Goal: Information Seeking & Learning: Learn about a topic

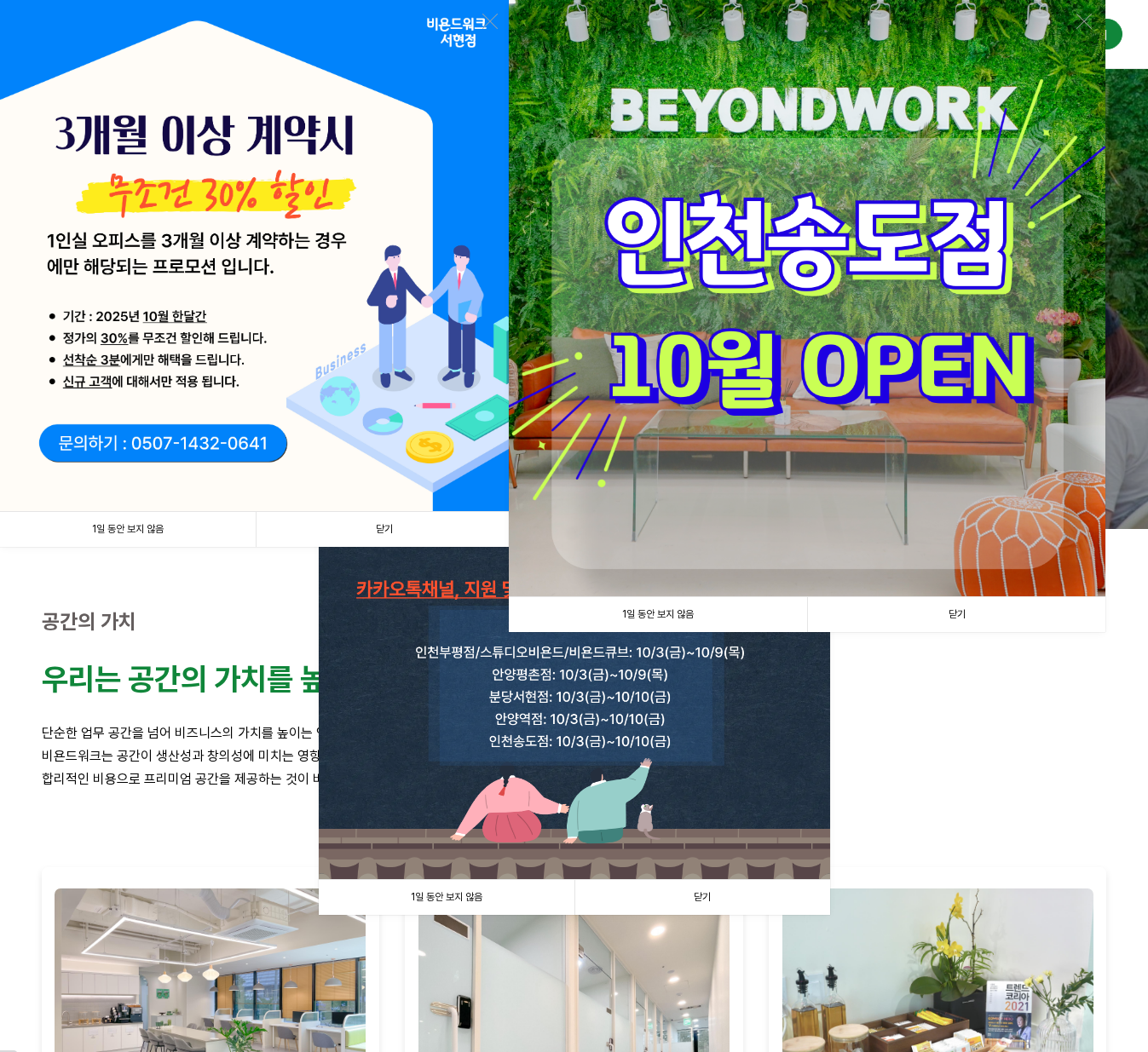
click at [441, 529] on link "닫기" at bounding box center [383, 530] width 255 height 35
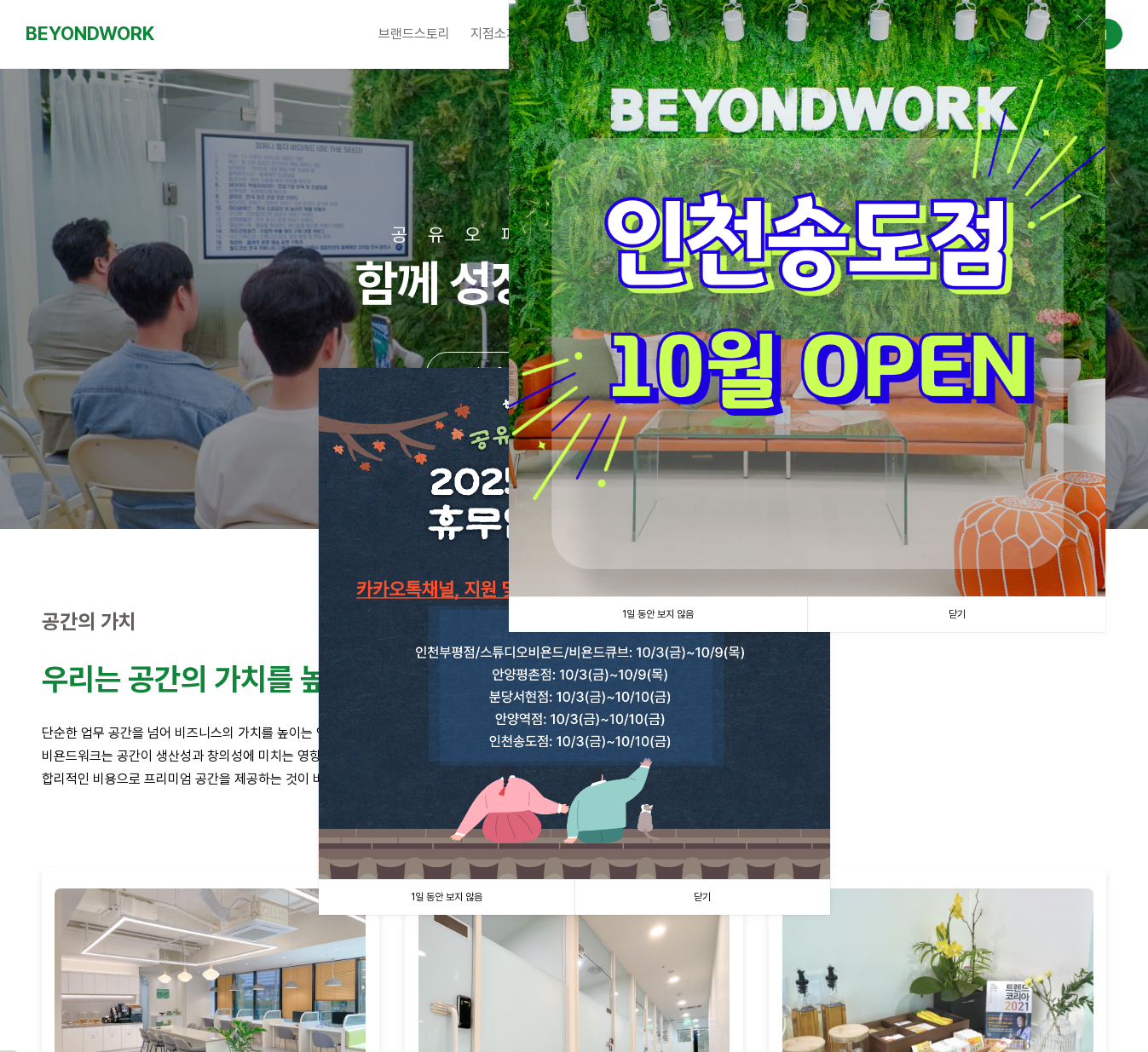
click at [957, 615] on link "닫기" at bounding box center [955, 615] width 298 height 35
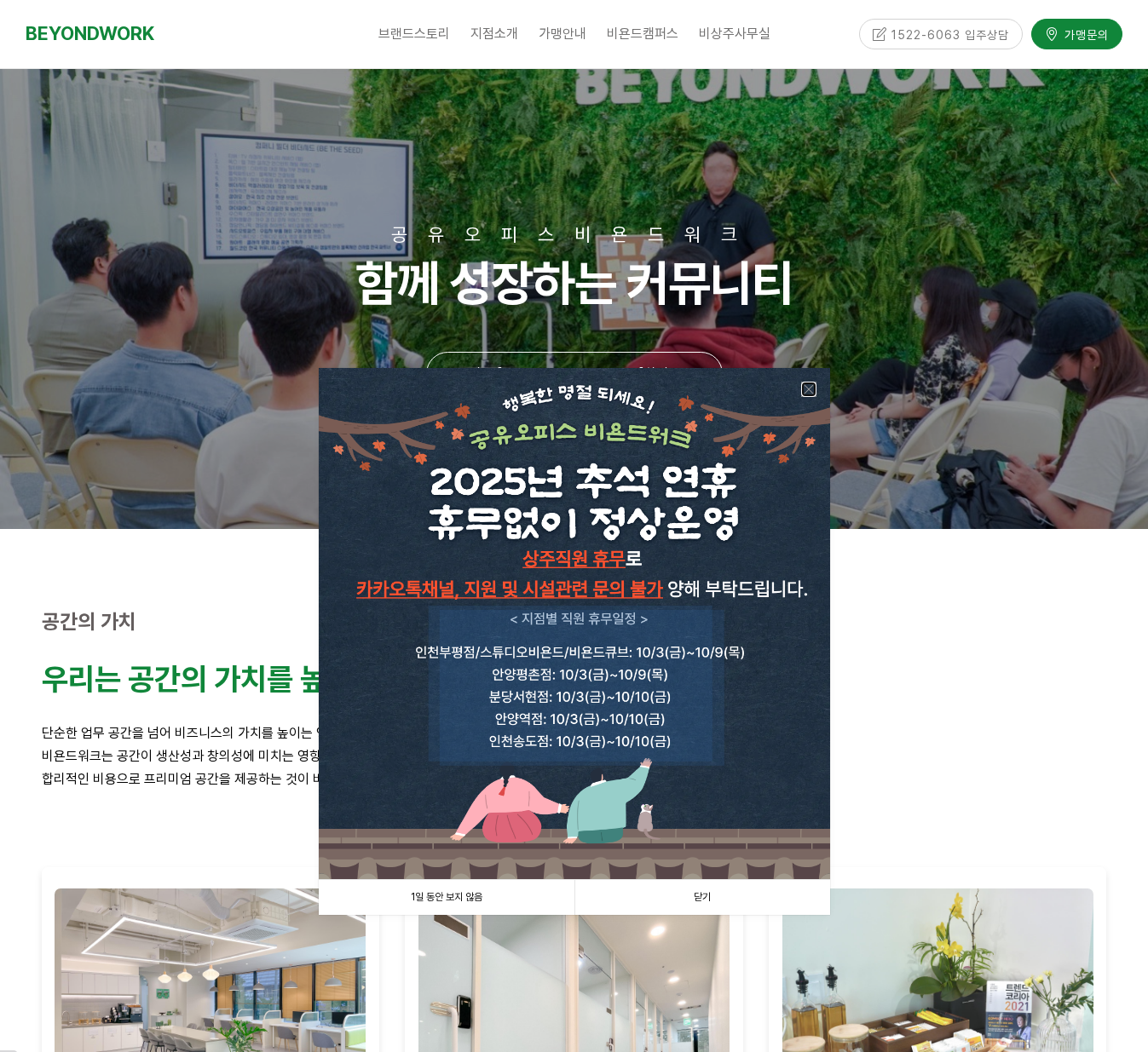
click at [809, 388] on link at bounding box center [808, 389] width 15 height 15
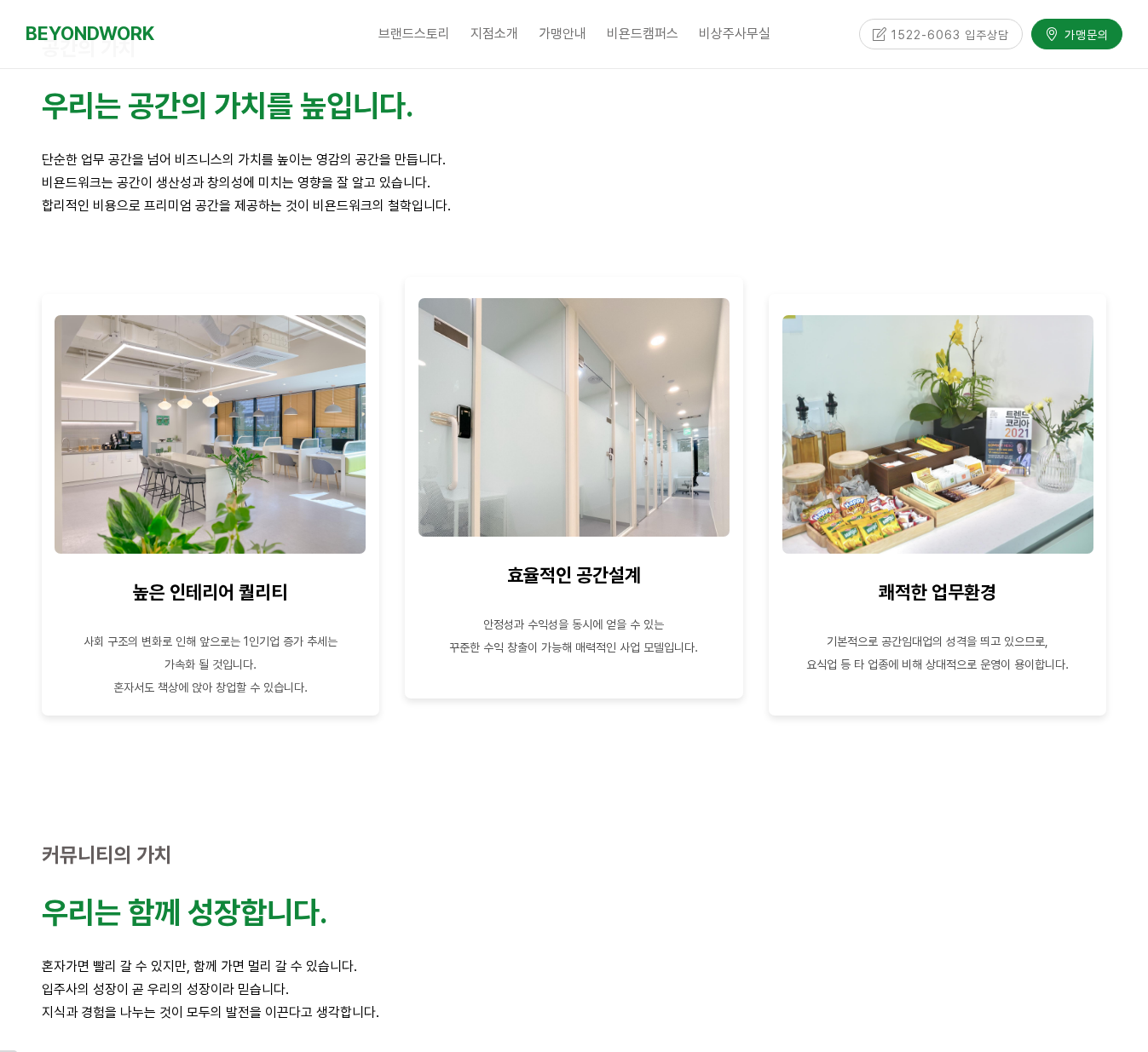
scroll to position [1057, 0]
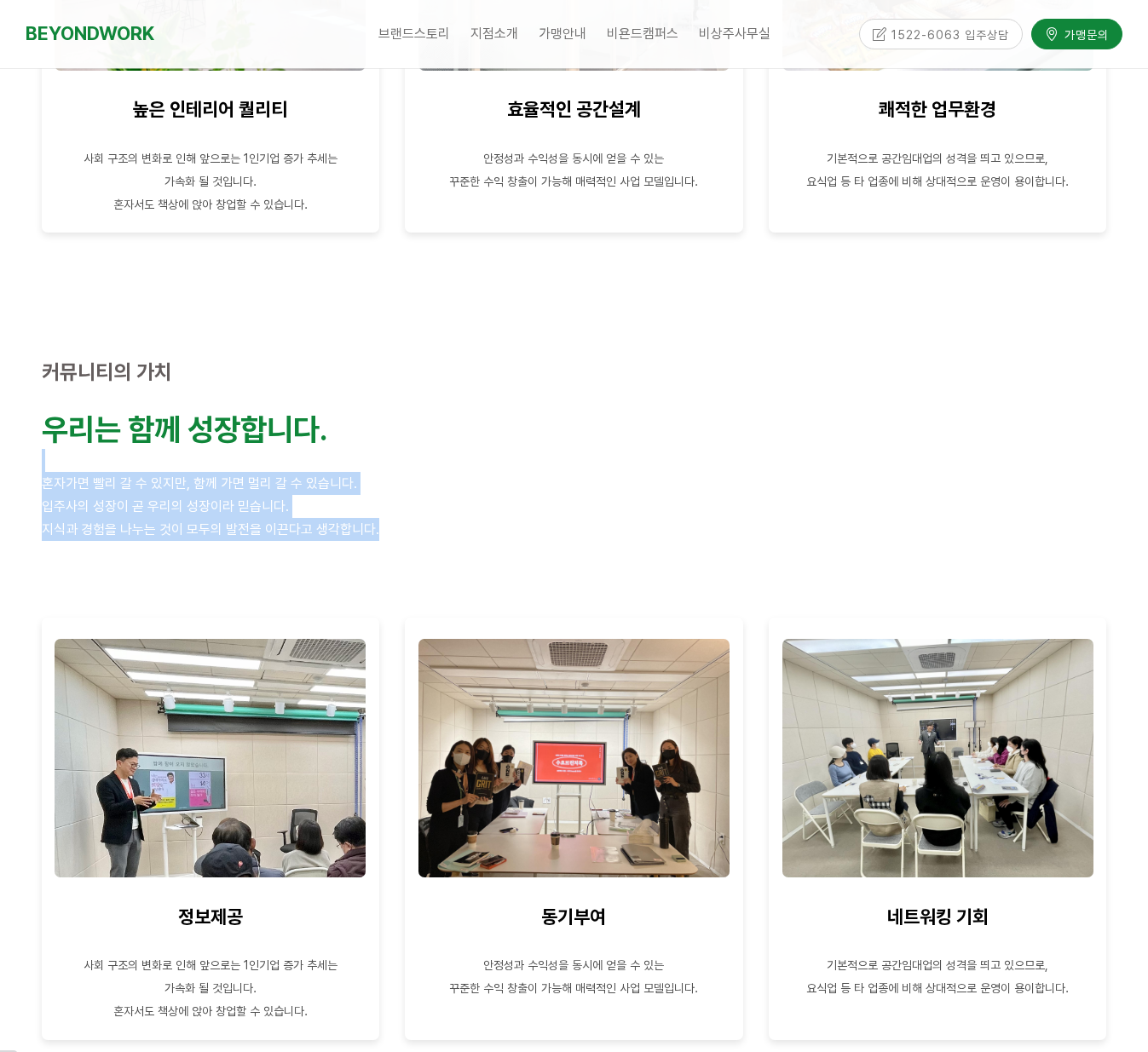
drag, startPoint x: 459, startPoint y: 551, endPoint x: 448, endPoint y: 406, distance: 145.4
click at [447, 409] on div "우리는 함께 성장합니다. 혼자가면 빨리 갈 수 있지만, 함께 가면 멀리 갈 수 있습니다. 입주사의 성장이 곧 우리의 성장이라 믿습니다. 지식과…" at bounding box center [574, 475] width 1091 height 155
click at [541, 471] on p at bounding box center [574, 460] width 1065 height 23
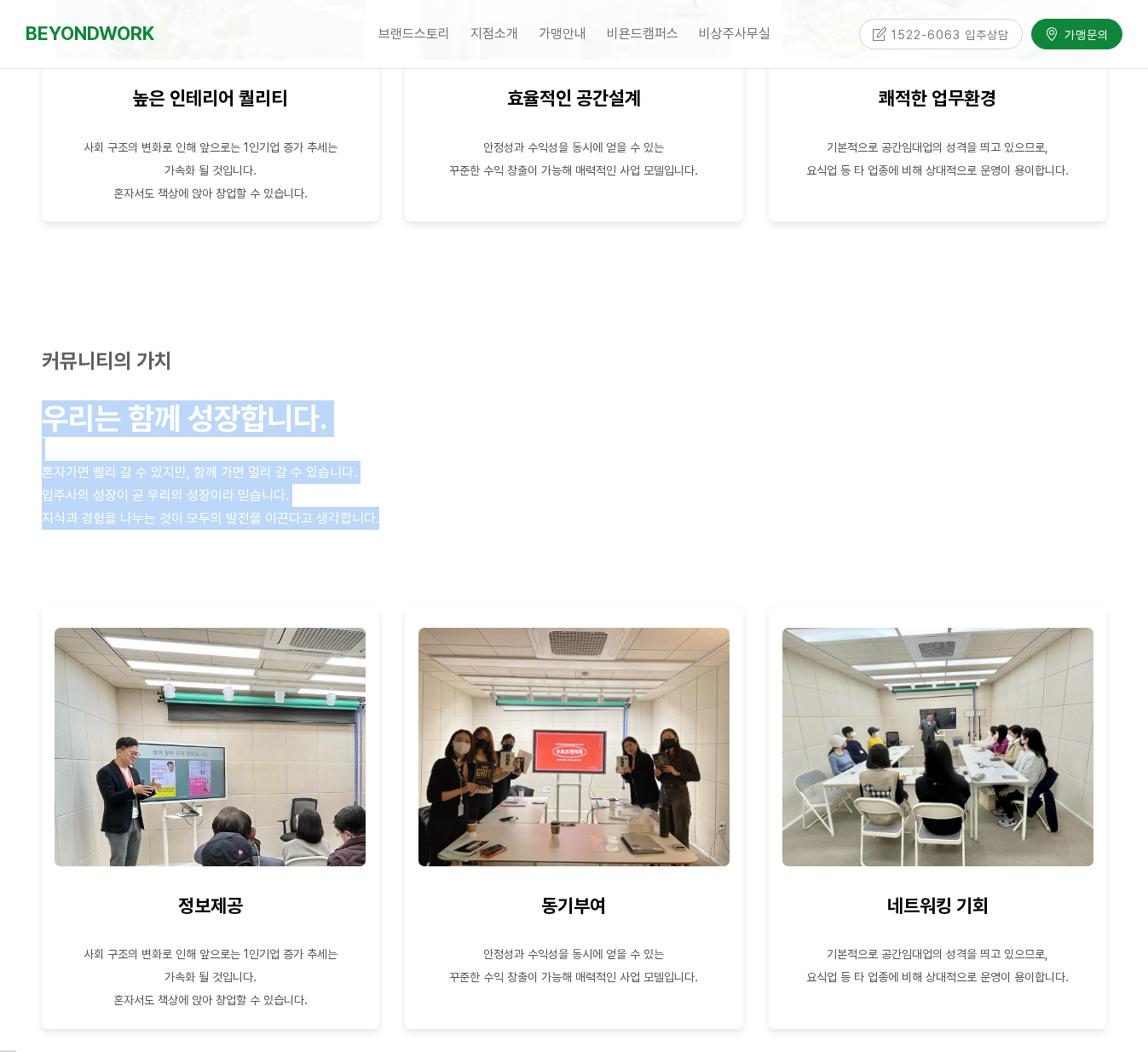
drag, startPoint x: 566, startPoint y: 550, endPoint x: 569, endPoint y: 435, distance: 115.0
click at [556, 394] on div "커뮤니티의 가치 우리는 함께 성장합니다. 혼자가면 빨리 갈 수 있지만, 함께 가면 멀리 갈 수 있습니다. 입주사의 성장이 곧 우리의 성장이라 …" at bounding box center [574, 688] width 1091 height 807
click at [578, 464] on p "혼자가면 빨리 갈 수 있지만, 함께 가면 멀리 갈 수 있습니다." at bounding box center [574, 472] width 1065 height 23
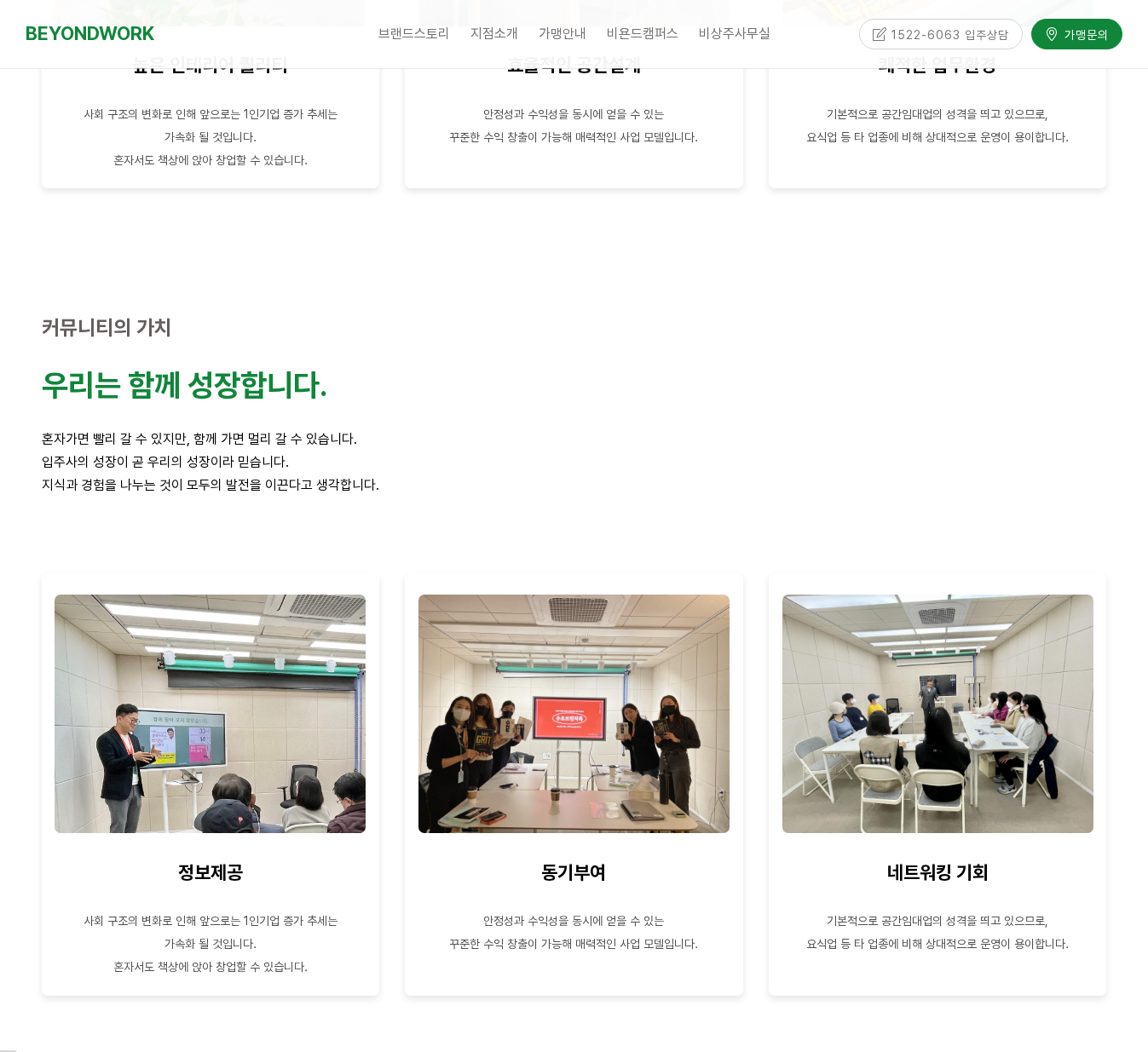
scroll to position [0, 0]
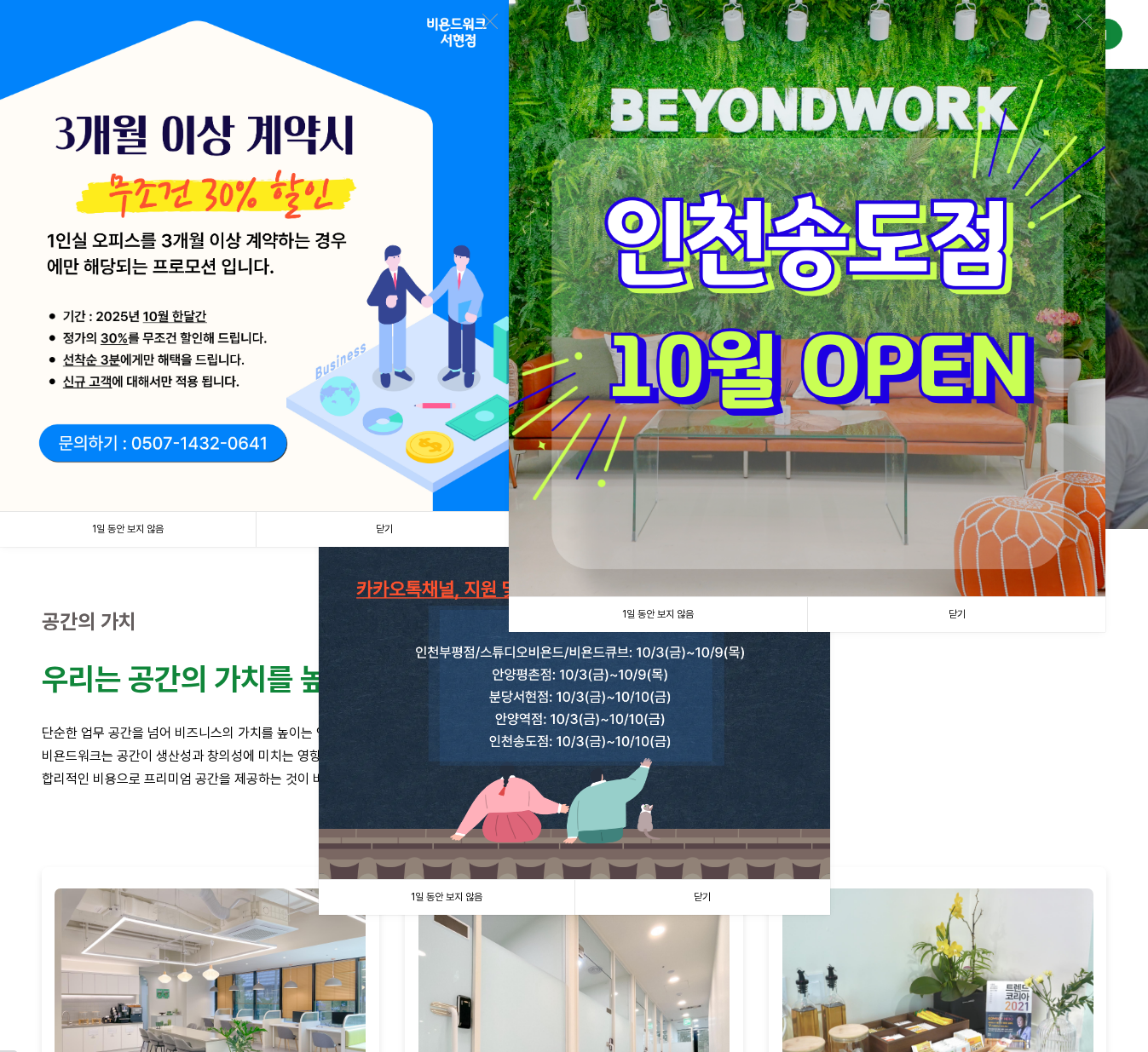
click at [970, 610] on link "닫기" at bounding box center [955, 615] width 298 height 35
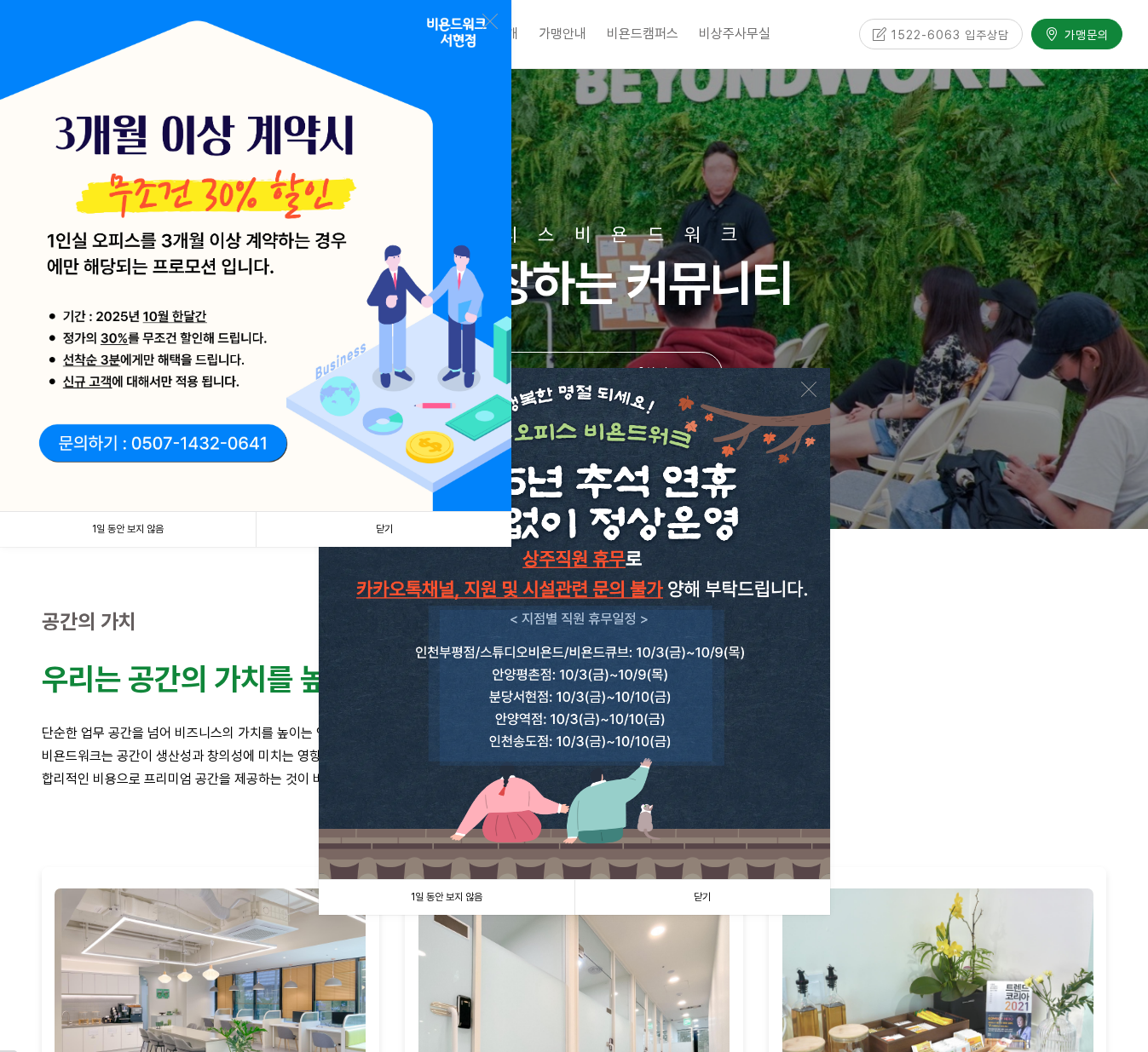
click at [426, 521] on link "닫기" at bounding box center [383, 530] width 255 height 35
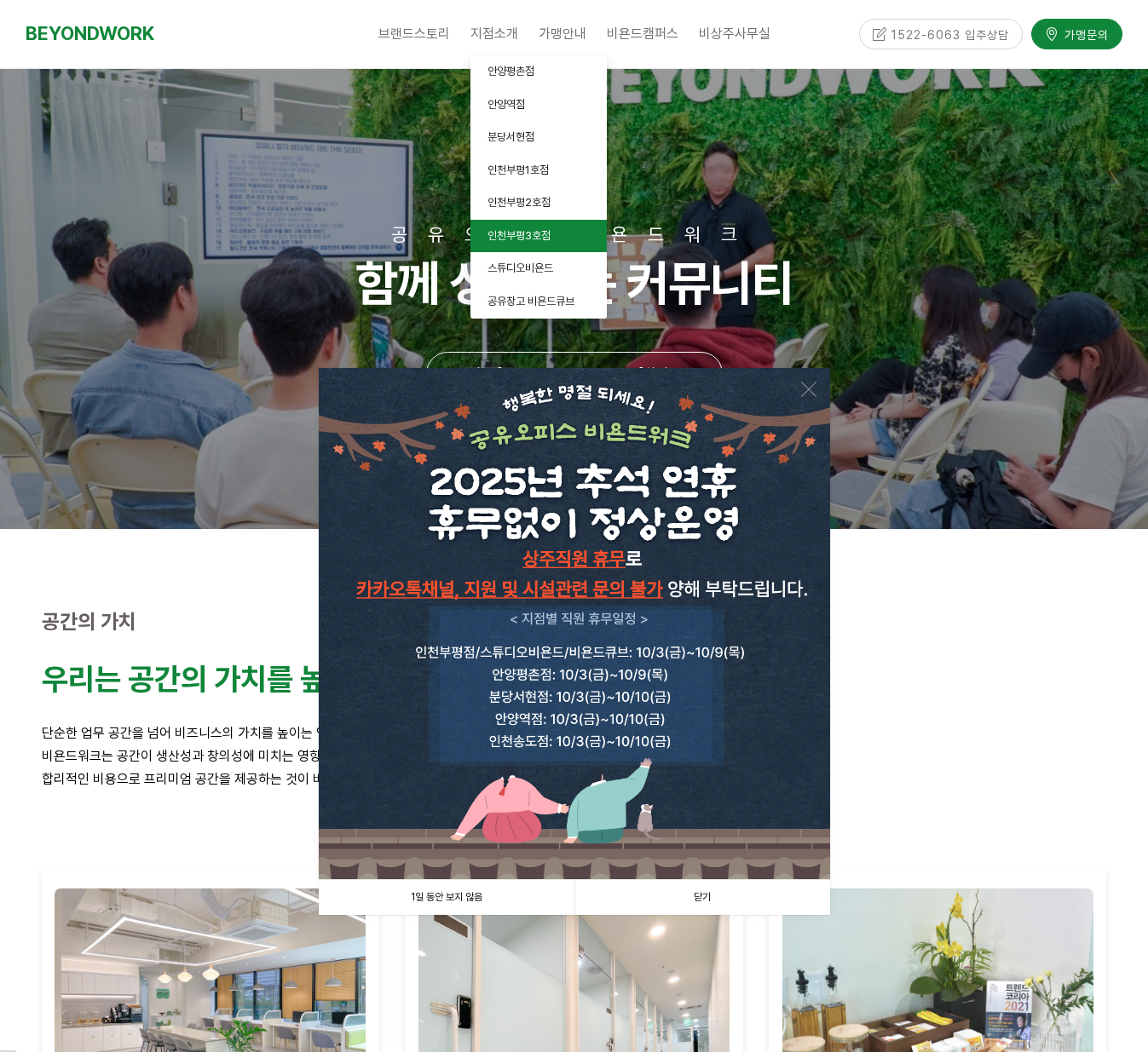
click at [550, 237] on span "인천부평3호점" at bounding box center [519, 235] width 63 height 13
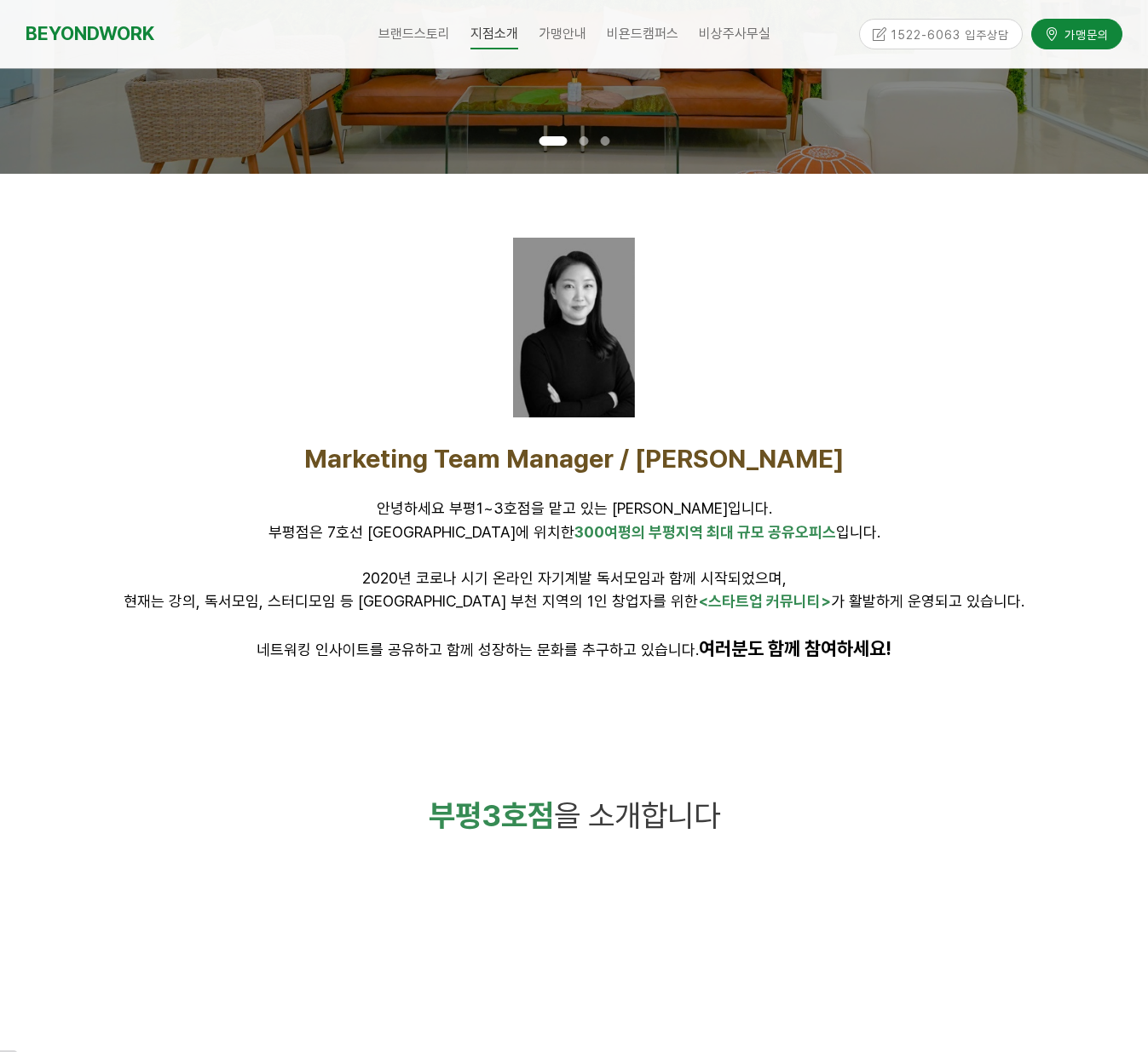
scroll to position [494, 0]
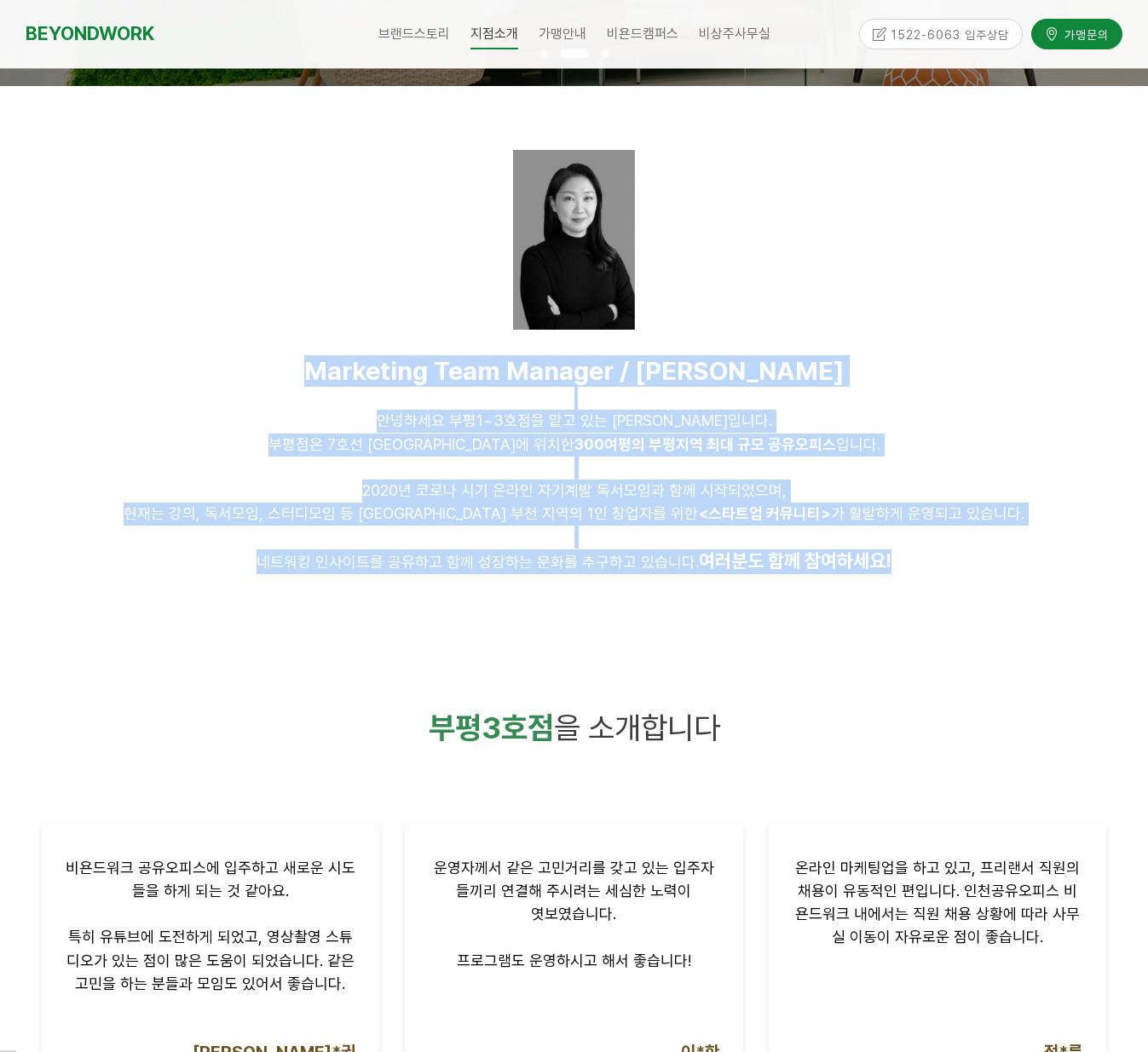
drag, startPoint x: 426, startPoint y: 405, endPoint x: 727, endPoint y: 629, distance: 375.2
click at [819, 632] on div "Marketing Team Manager / 김인환 안녕하세요 부평1~3호점을 맡고 있는 김인환입니다. 부평점은 7호선 굴포천역에 위치한 30…" at bounding box center [574, 362] width 1091 height 552
click at [282, 530] on p at bounding box center [574, 537] width 1065 height 23
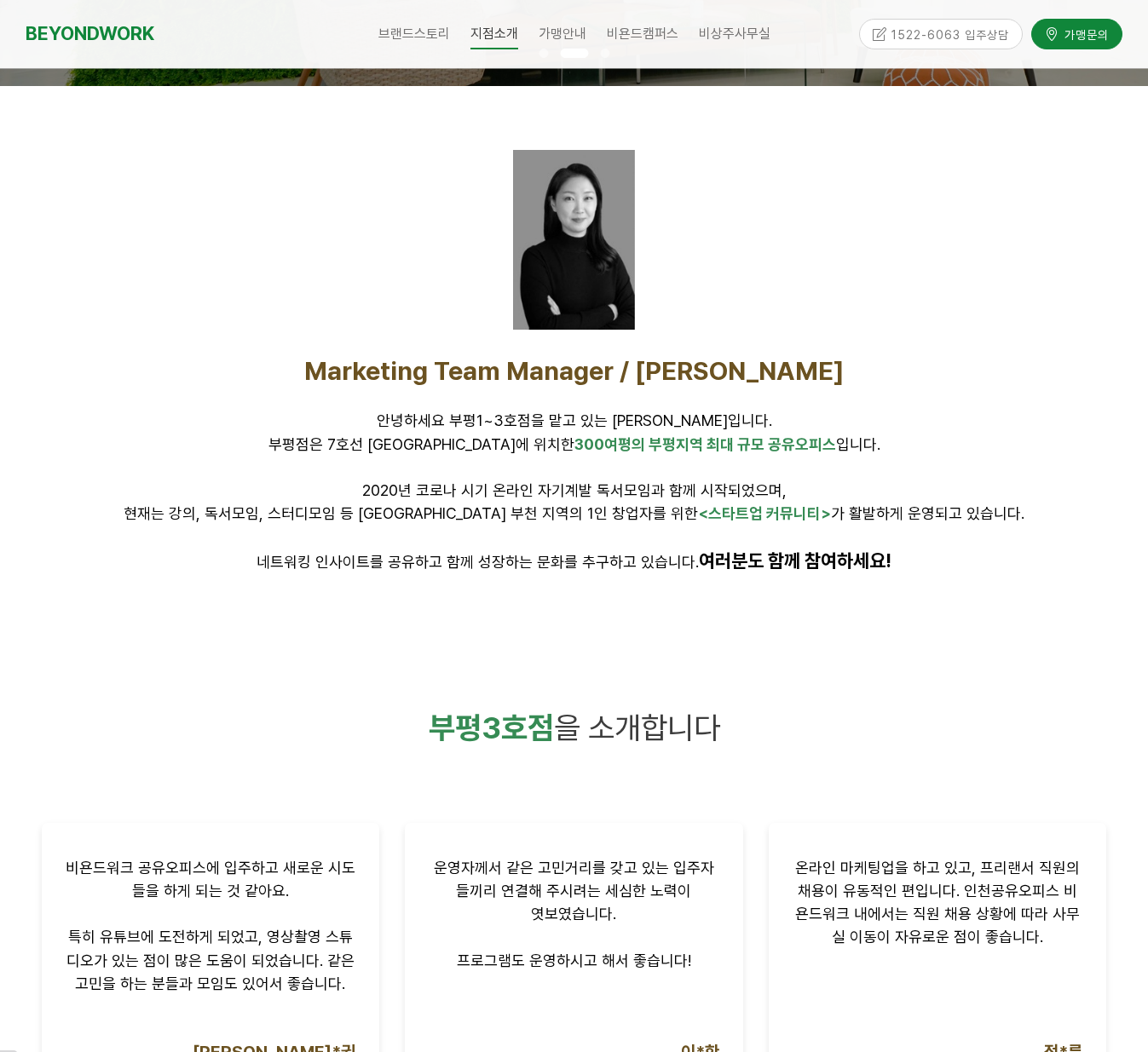
scroll to position [505, 0]
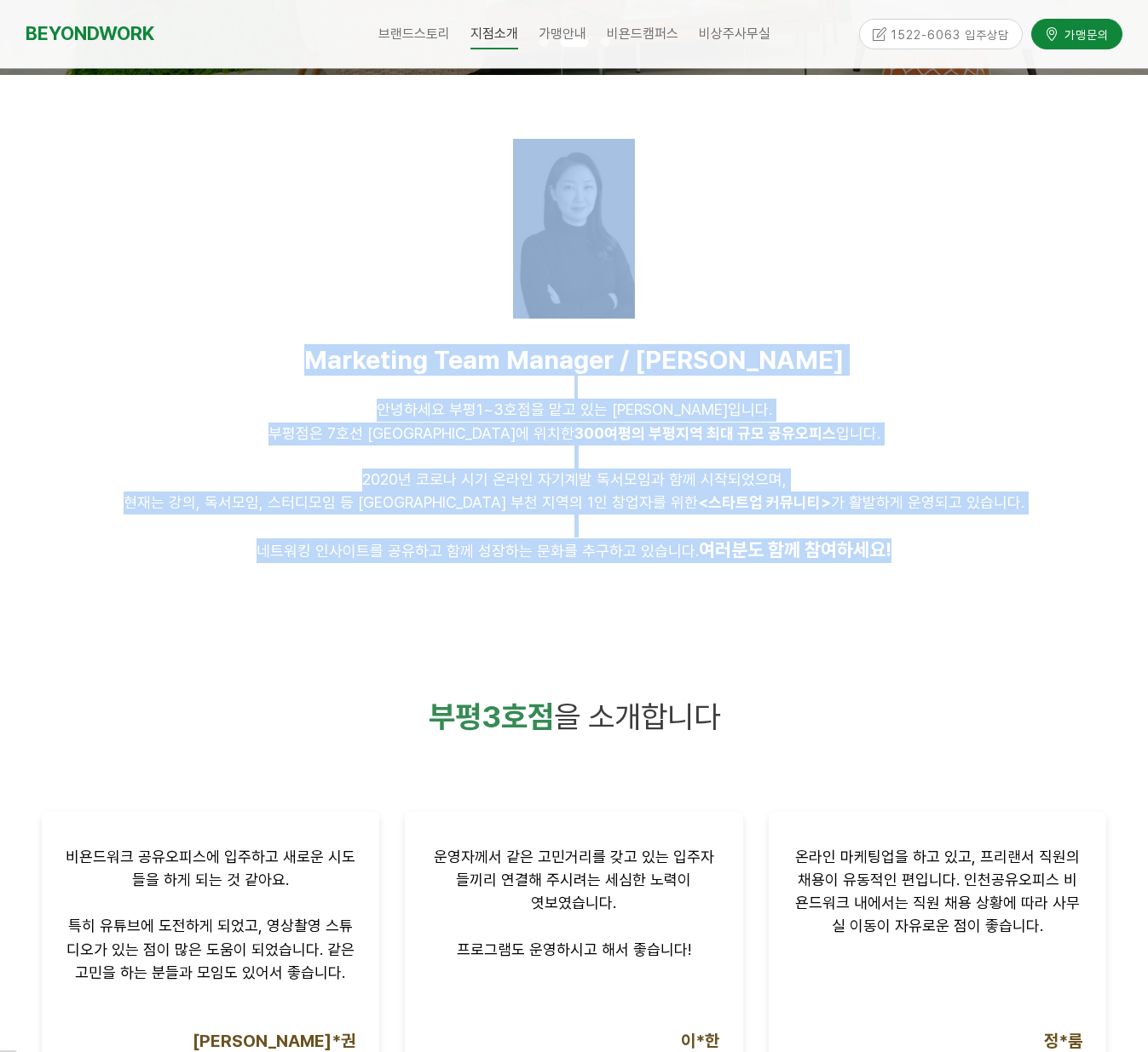
drag, startPoint x: 935, startPoint y: 600, endPoint x: 325, endPoint y: 322, distance: 670.4
click at [325, 322] on div "Marketing Team Manager / 김인환 안녕하세요 부평1~3호점을 맡고 있는 김인환입니다. 부평점은 7호선 굴포천역에 위치한 30…" at bounding box center [574, 351] width 1091 height 552
click at [325, 322] on div at bounding box center [574, 228] width 1091 height 206
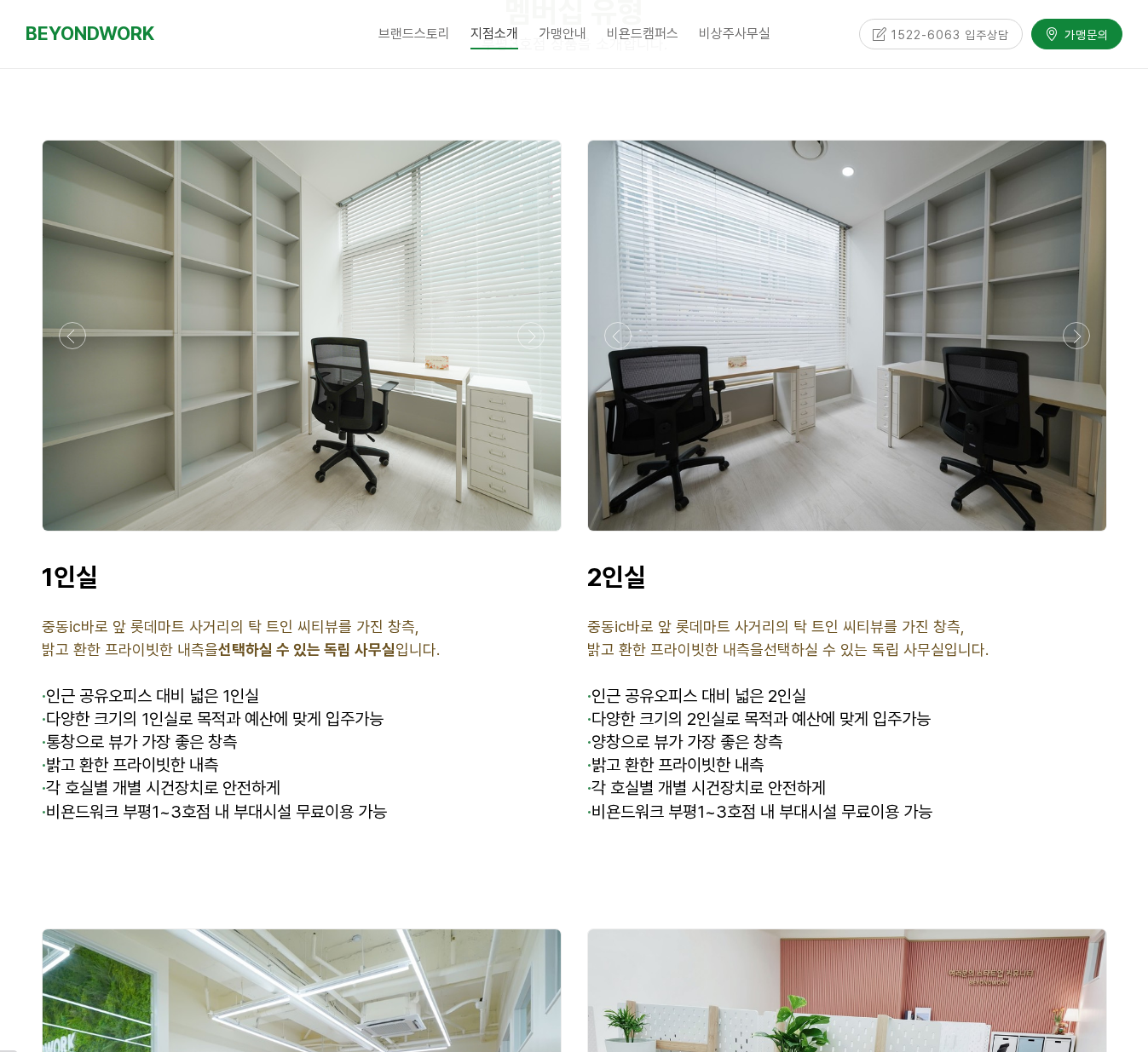
scroll to position [4142, 0]
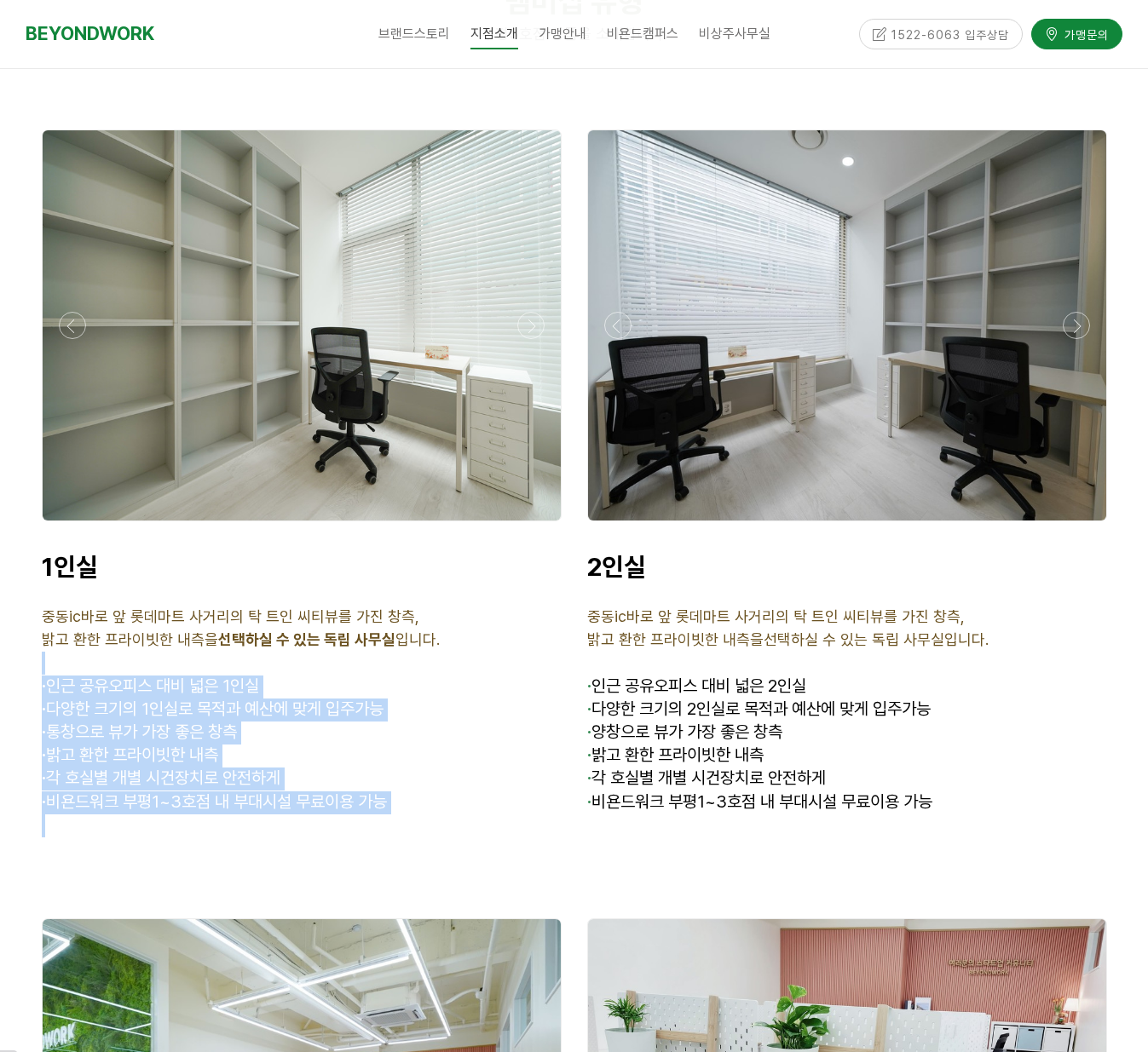
drag, startPoint x: 390, startPoint y: 771, endPoint x: 320, endPoint y: 601, distance: 183.8
click at [320, 607] on div "1인실 중동ic바로 앞 롯데마트 사거리의 탁 트인 씨티뷰를 가진 창측, 밝고 환한 프라이빗한 내측을 선택하실 수 있는 독립 사무실 입니다. ·…" at bounding box center [301, 694] width 520 height 286
click at [403, 675] on p "· 인근 공유오피스 대비 넓은 1인실" at bounding box center [301, 686] width 520 height 23
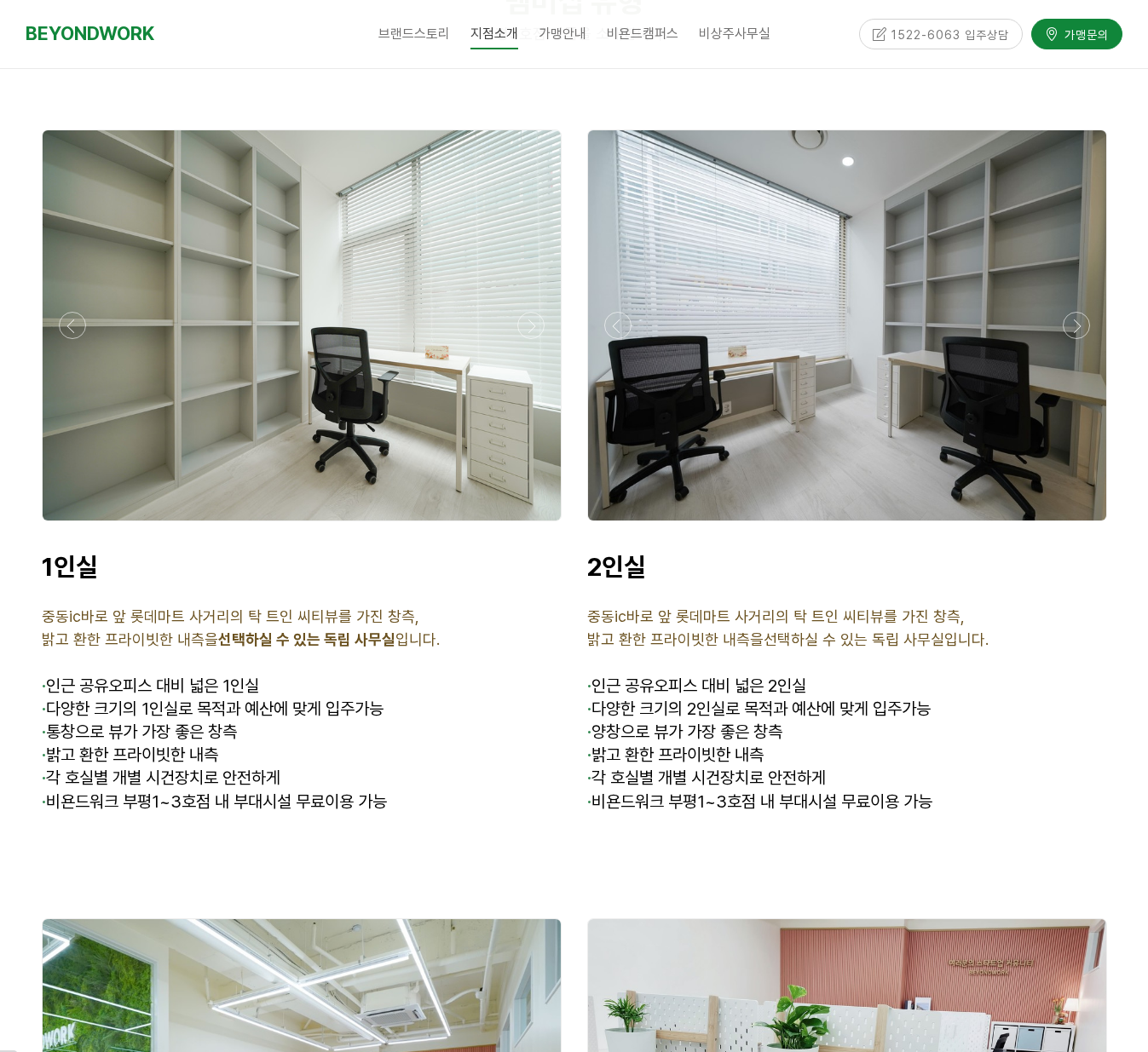
scroll to position [4153, 0]
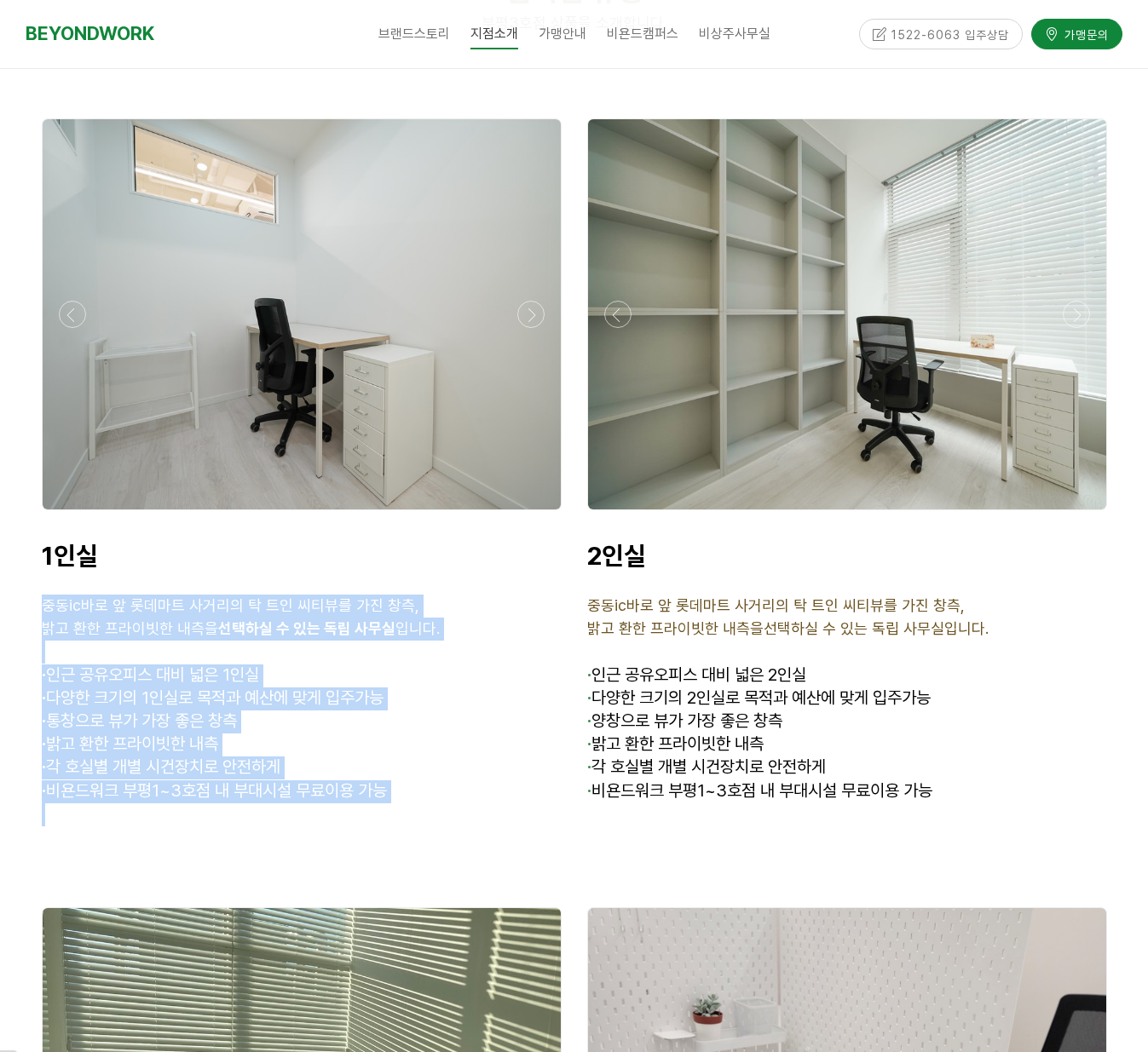
drag, startPoint x: 39, startPoint y: 575, endPoint x: 419, endPoint y: 787, distance: 435.1
click at [419, 787] on div "1인실 중동ic바로 앞 롯데마트 사거리의 탁 트인 씨티뷰를 가진 창측, 밝고 환한 프라이빗한 내측을 선택하실 수 있는 독립 사무실 입니다. ·…" at bounding box center [301, 684] width 545 height 311
click at [360, 665] on p "· 인근 공유오피스 대비 넓은 1인실" at bounding box center [301, 675] width 520 height 23
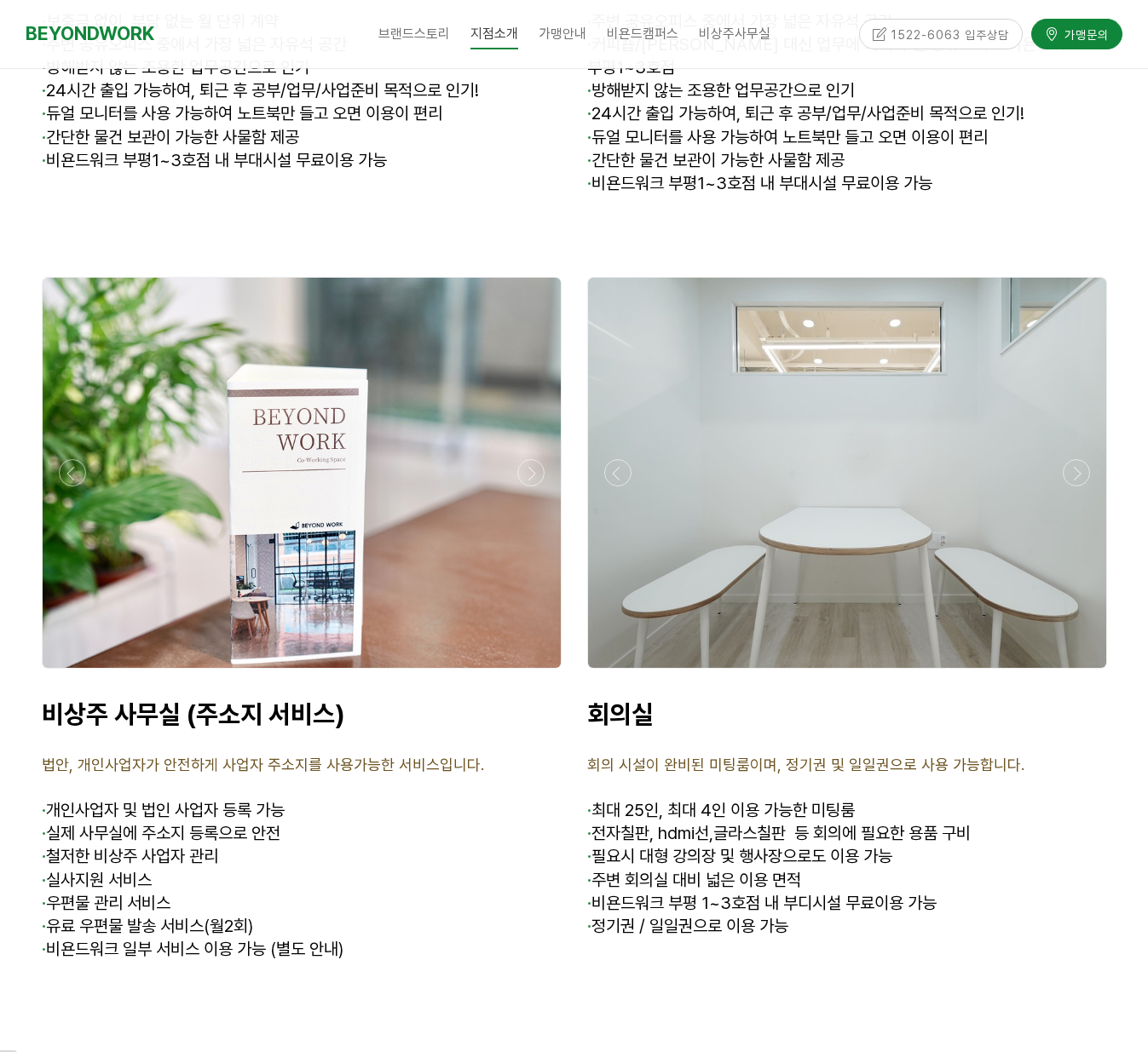
scroll to position [6600, 0]
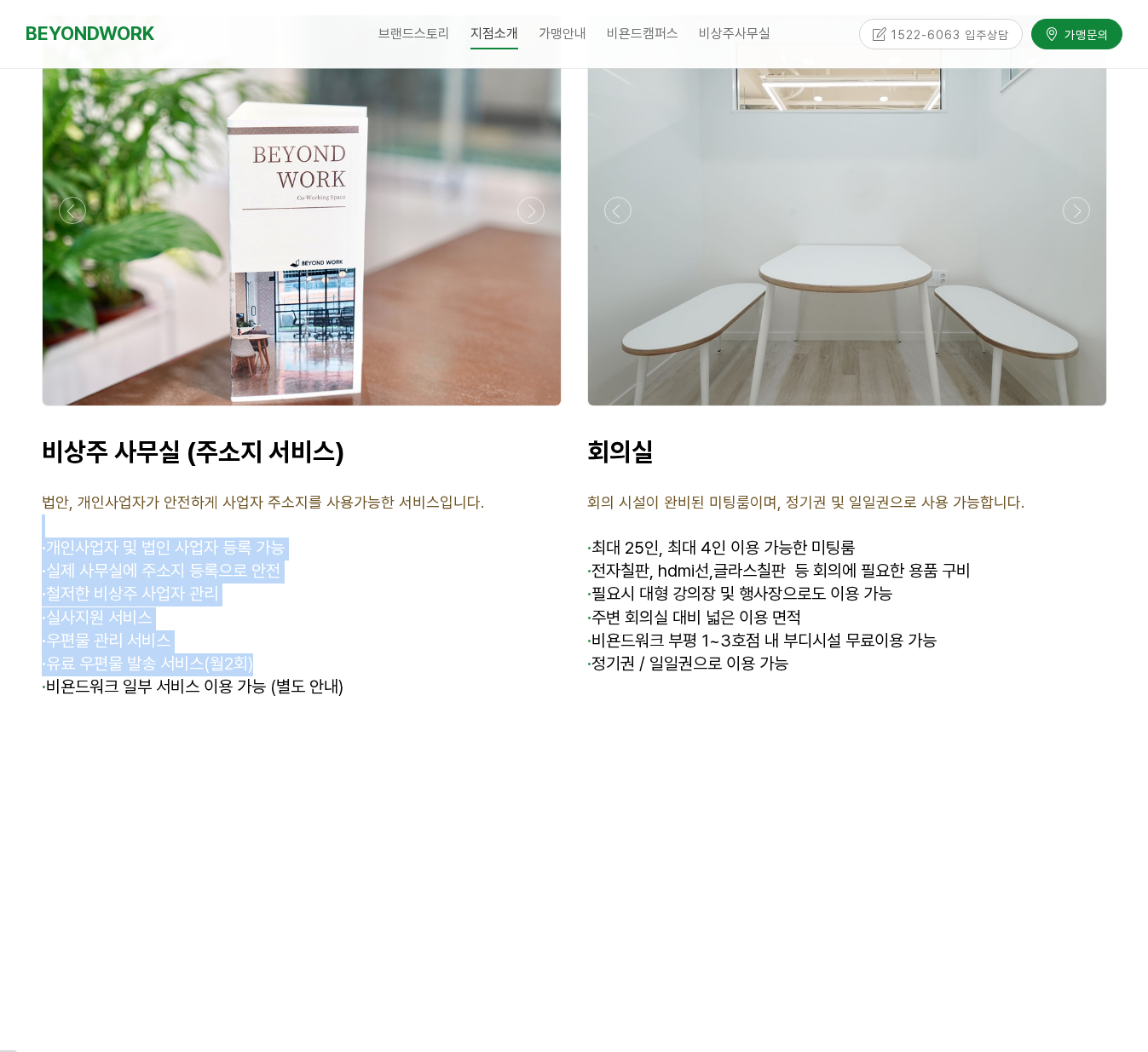
drag, startPoint x: 391, startPoint y: 615, endPoint x: 360, endPoint y: 490, distance: 128.8
click at [360, 490] on div "비상주 사무실 (주소지 서비스) 법안, 개인사업자가 안전하게 사업자 주소지를 사용가능한 서비스입니다. · 개인사업자 및 법인 사업자 등록 가능…" at bounding box center [301, 568] width 520 height 263
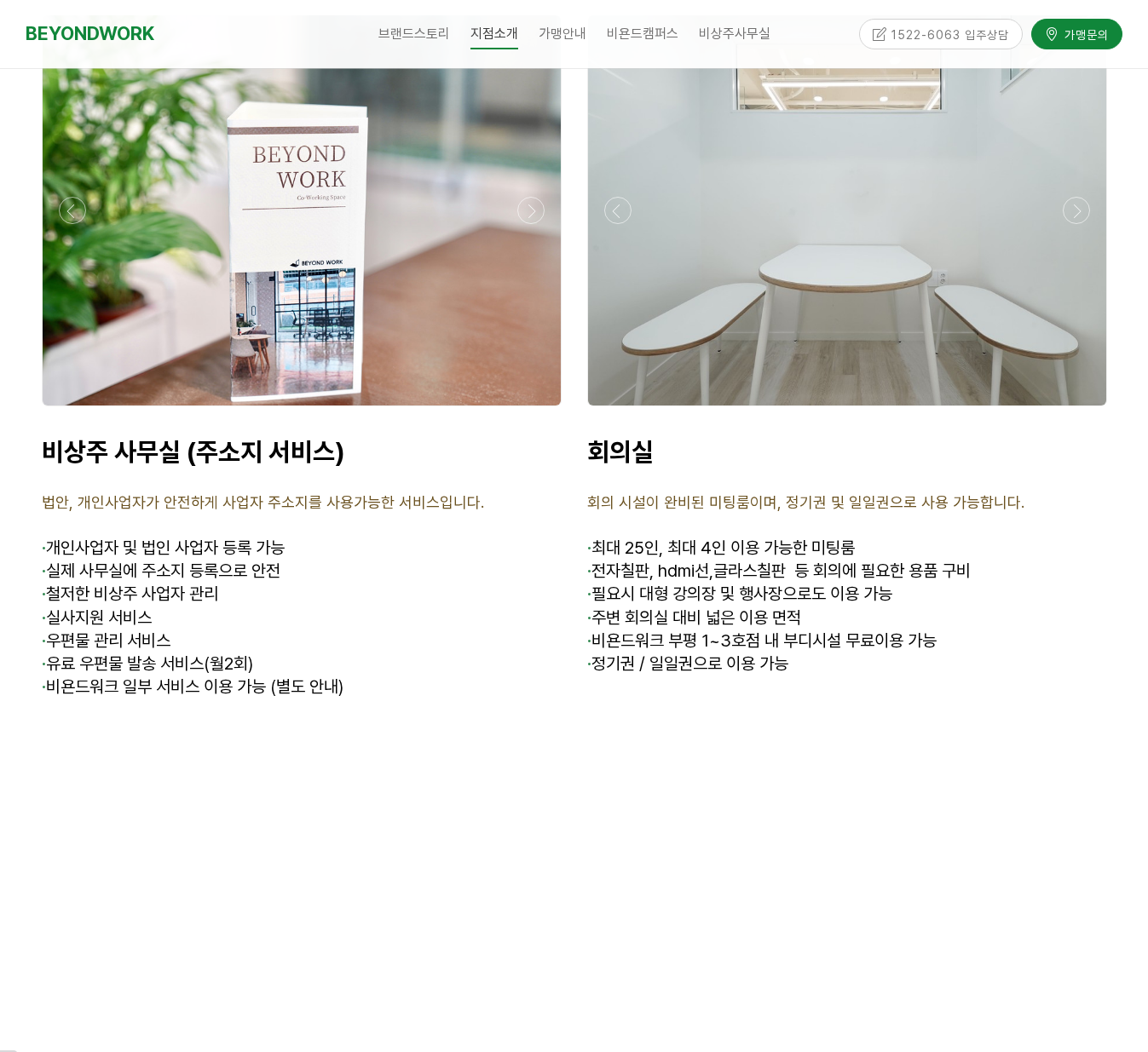
click at [400, 559] on div "비상주 사무실 (주소지 서비스) 법안, 개인사업자가 안전하게 사업자 주소지를 사용가능한 서비스입니다. · 개인사업자 및 법인 사업자 등록 가능…" at bounding box center [301, 568] width 520 height 263
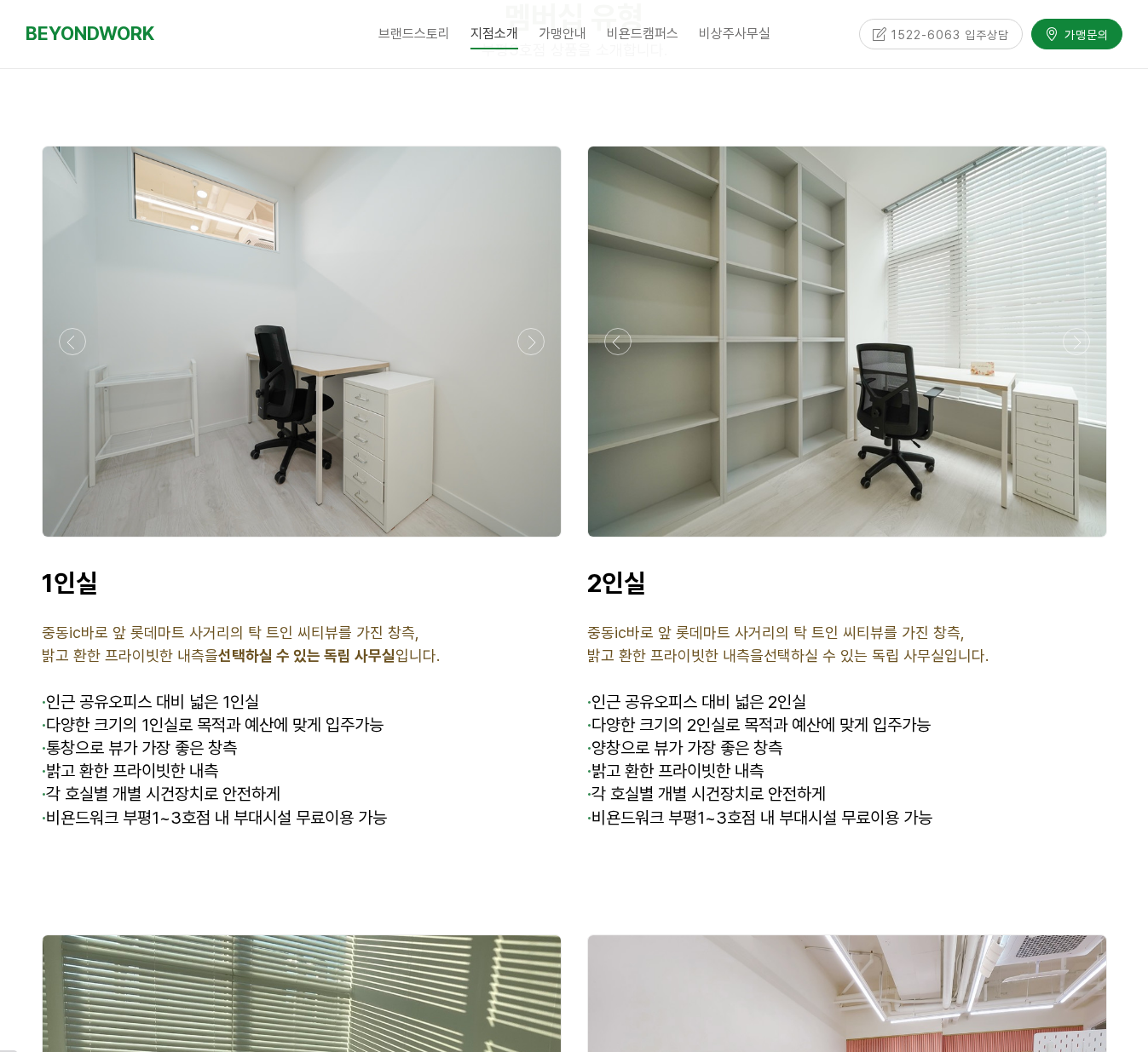
scroll to position [4115, 0]
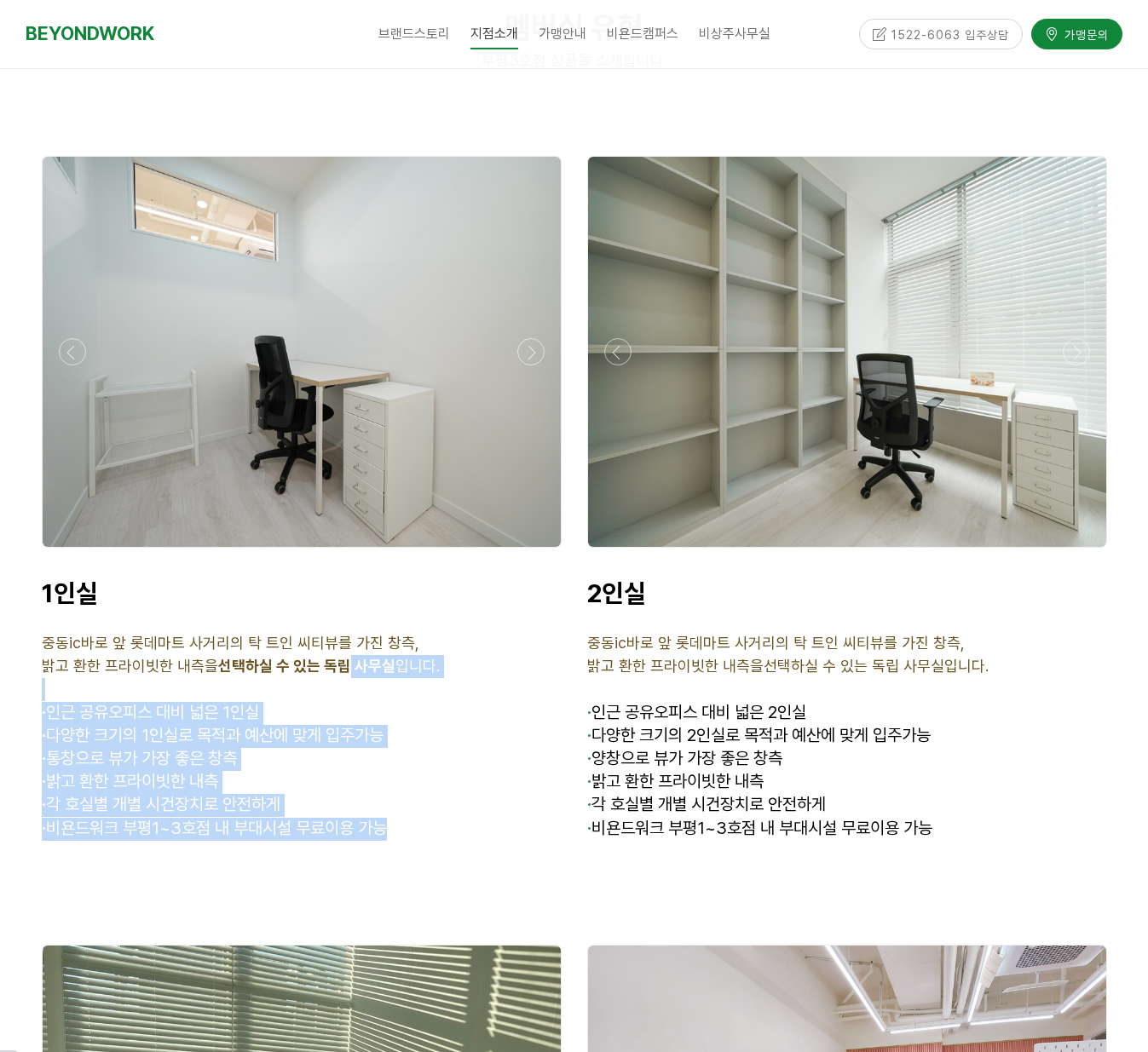
drag, startPoint x: 407, startPoint y: 773, endPoint x: 343, endPoint y: 623, distance: 163.1
click at [342, 624] on div "1인실 중동ic바로 앞 롯데마트 사거리의 탁 트인 씨티뷰를 가진 창측, 밝고 환한 프라이빗한 내측을 선택하실 수 있는 독립 사무실 입니다. ·…" at bounding box center [301, 721] width 520 height 286
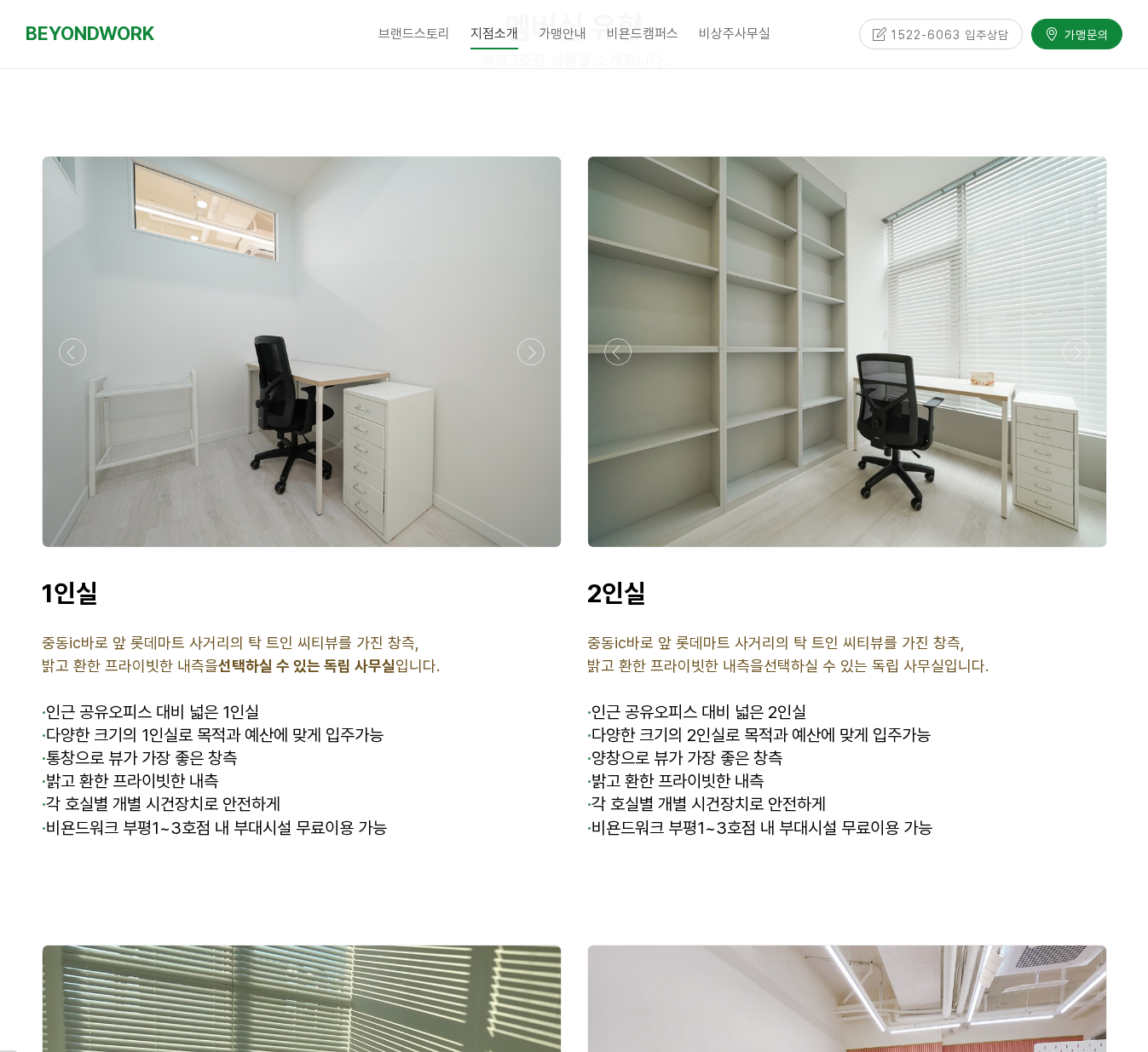
click at [453, 728] on div "1인실 중동ic바로 앞 롯데마트 사거리의 탁 트인 씨티뷰를 가진 창측, 밝고 환한 프라이빗한 내측을 선택하실 수 있는 독립 사무실 입니다. ·…" at bounding box center [301, 721] width 520 height 286
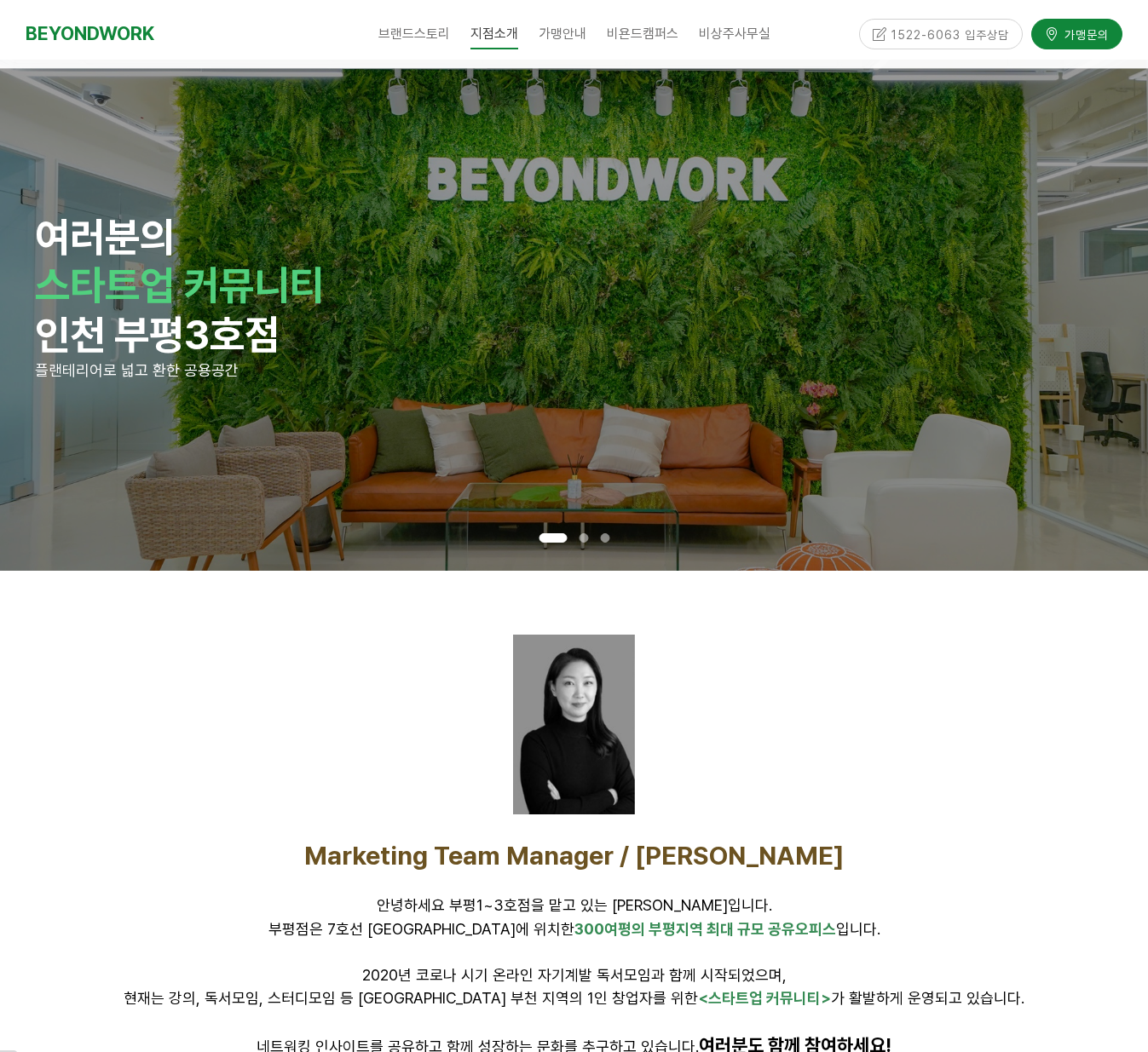
scroll to position [0, 0]
